Goal: Task Accomplishment & Management: Complete application form

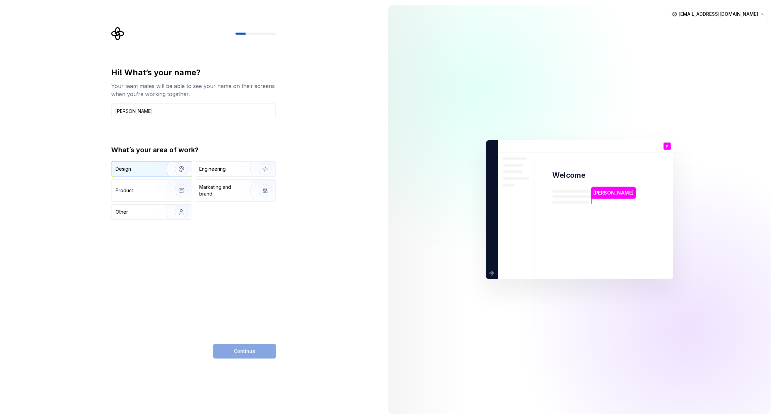
type input "[PERSON_NAME]"
click at [175, 173] on img "button" at bounding box center [176, 168] width 43 height 45
click at [183, 189] on img "button" at bounding box center [176, 190] width 43 height 45
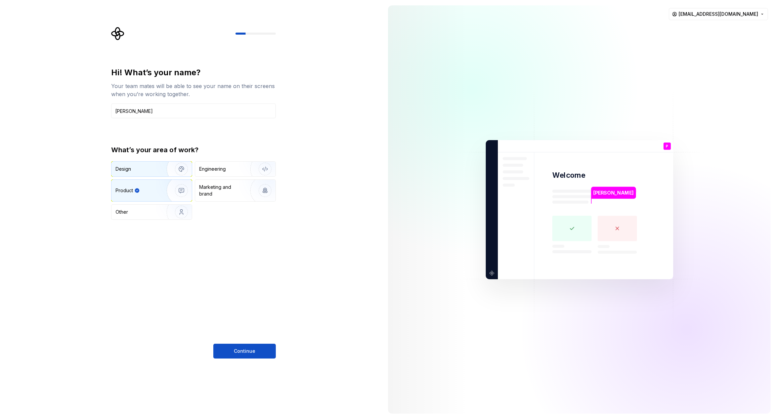
click at [174, 170] on img "button" at bounding box center [176, 168] width 43 height 45
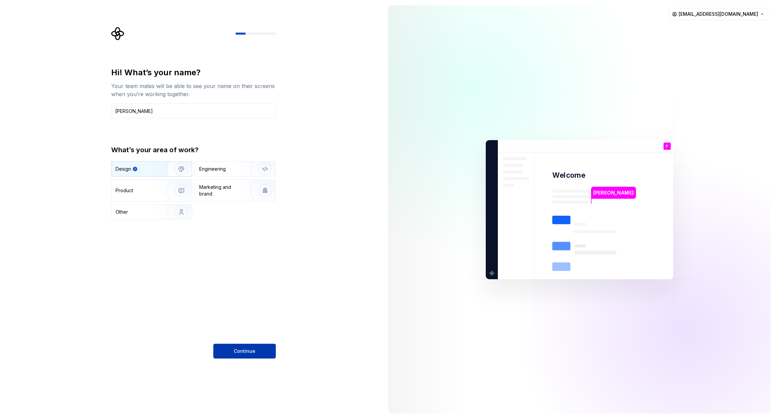
click at [225, 345] on button "Continue" at bounding box center [244, 350] width 62 height 15
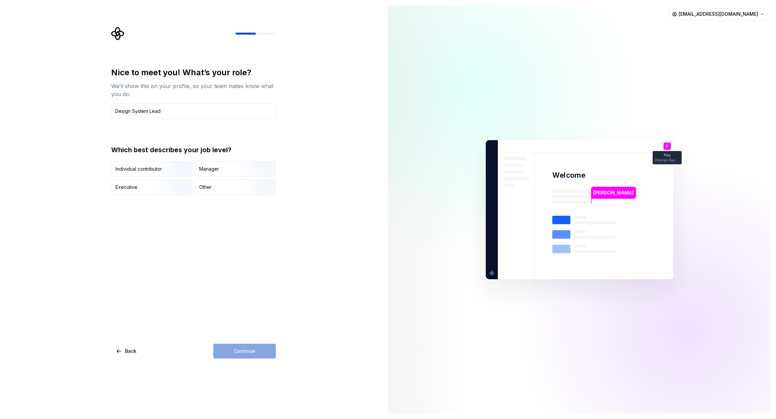
type input "Design System Lead"
click at [214, 160] on div "Which best describes your job level? Individual contributor Manager Executive O…" at bounding box center [193, 170] width 165 height 50
click at [220, 167] on div "Manager" at bounding box center [235, 168] width 80 height 15
click at [253, 343] on button "Continue" at bounding box center [244, 350] width 62 height 15
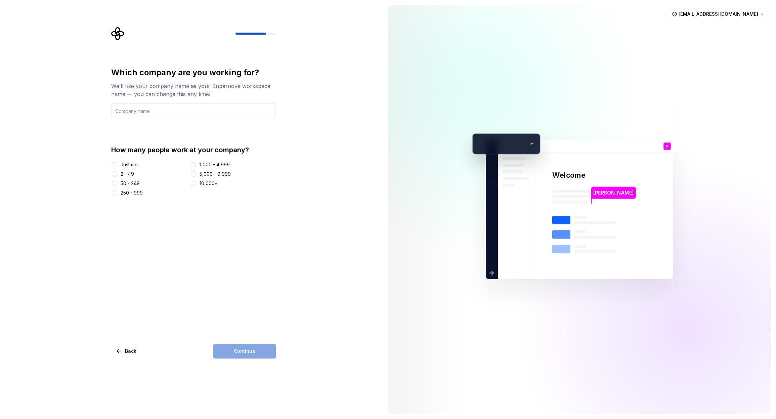
click at [209, 181] on div "10,000+" at bounding box center [208, 183] width 18 height 7
click at [196, 181] on button "10,000+" at bounding box center [193, 183] width 5 height 5
click at [188, 115] on input "text" at bounding box center [193, 110] width 165 height 15
type input "InPost"
click at [265, 347] on button "Continue" at bounding box center [244, 350] width 62 height 15
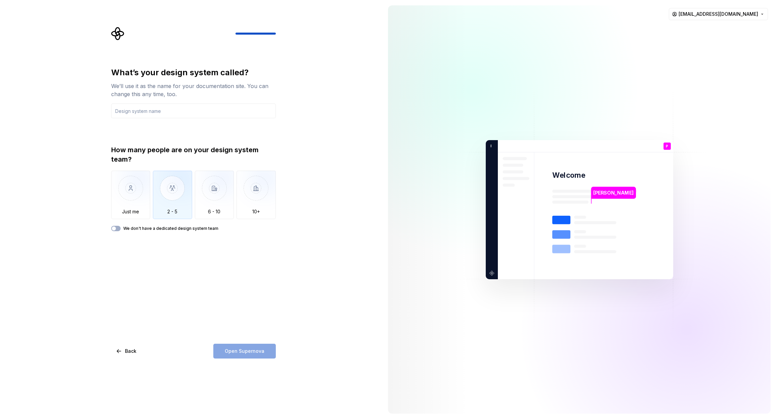
click at [181, 202] on img "button" at bounding box center [172, 193] width 39 height 45
click at [189, 114] on input "text" at bounding box center [193, 110] width 165 height 15
type input "Aura"
click at [256, 347] on button "Open Supernova" at bounding box center [244, 350] width 62 height 15
